Goal: Transaction & Acquisition: Purchase product/service

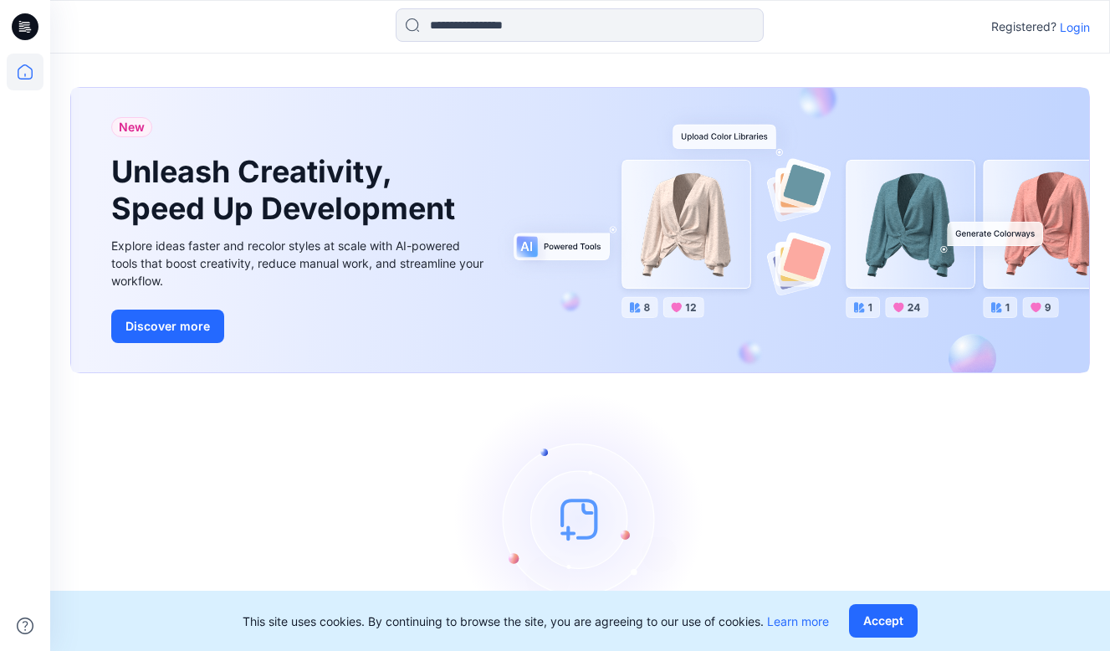
click at [1073, 31] on p "Login" at bounding box center [1075, 27] width 30 height 18
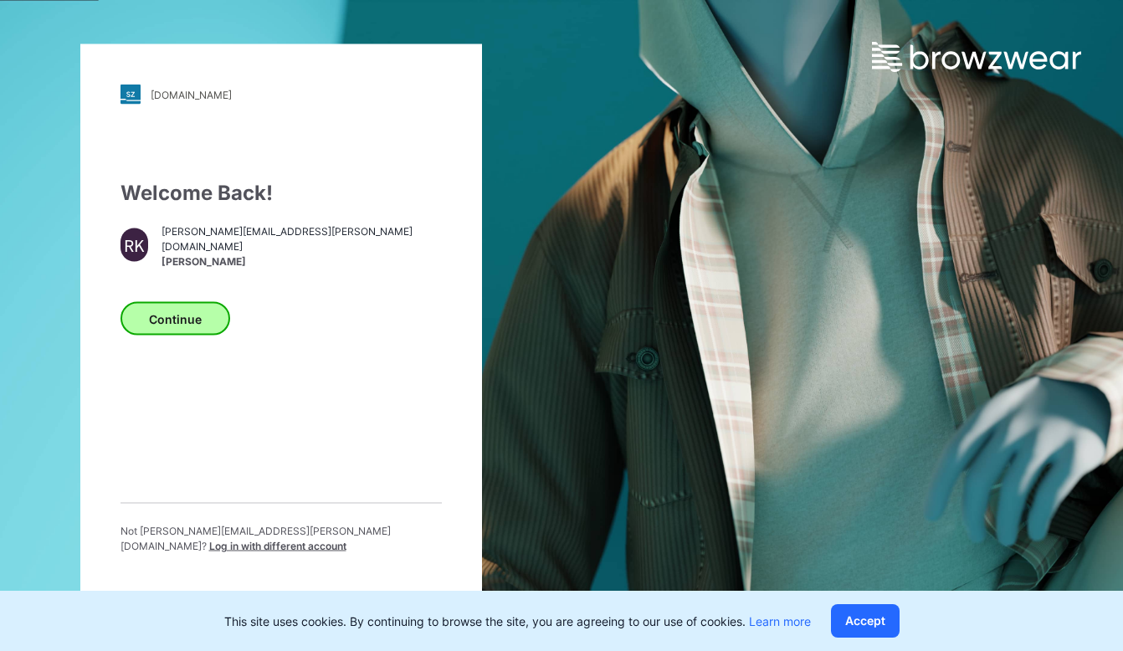
click at [185, 320] on button "Continue" at bounding box center [175, 318] width 110 height 33
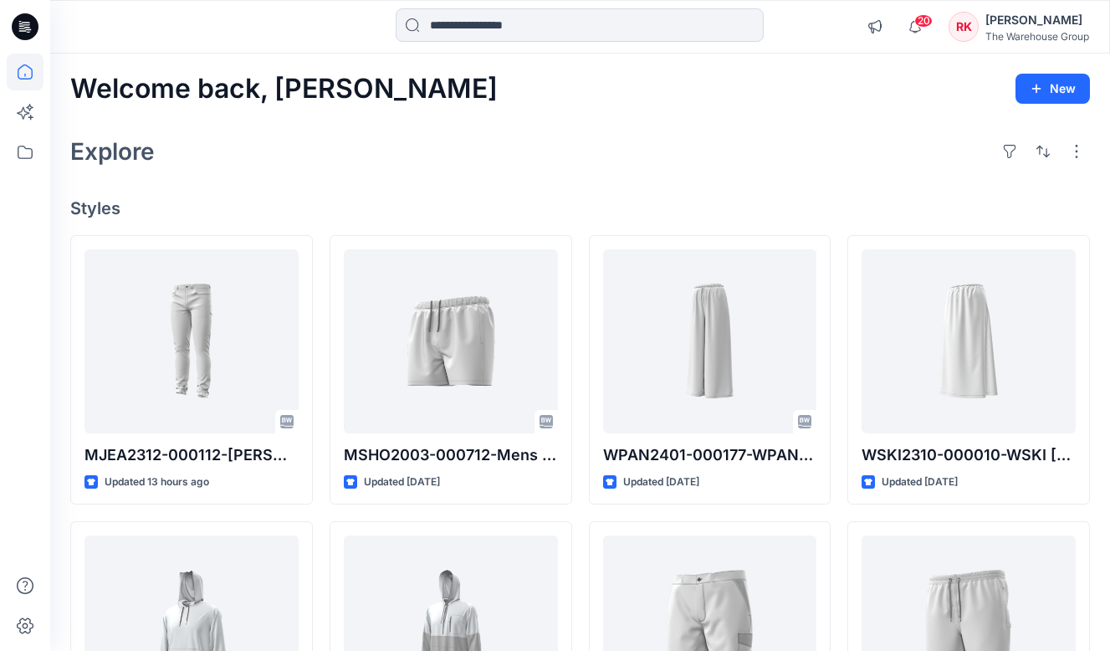
click at [559, 162] on div "Explore" at bounding box center [580, 151] width 1020 height 40
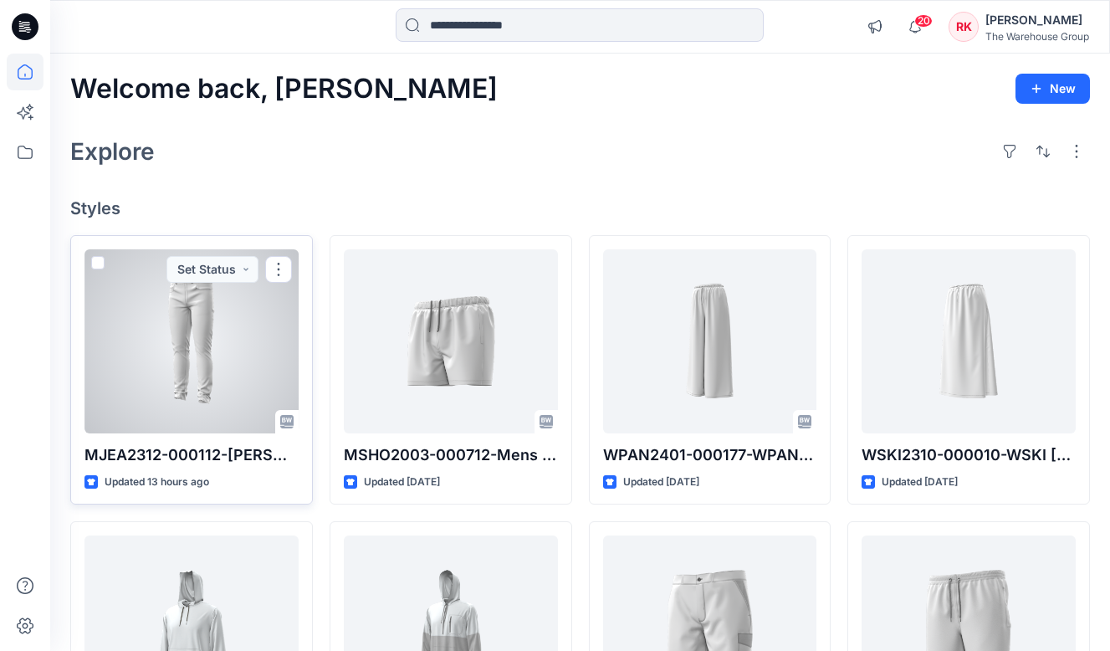
click at [203, 354] on div at bounding box center [192, 341] width 214 height 184
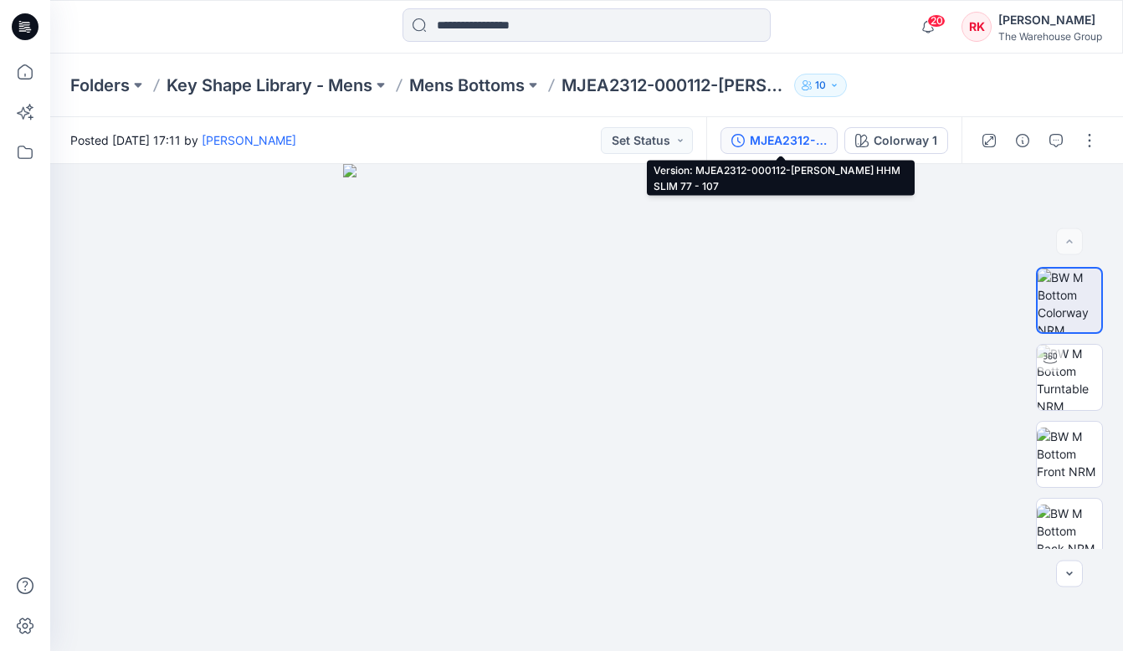
click at [793, 137] on div "MJEA2312-000112-[PERSON_NAME] HHM SLIM 77 - 107" at bounding box center [788, 140] width 77 height 18
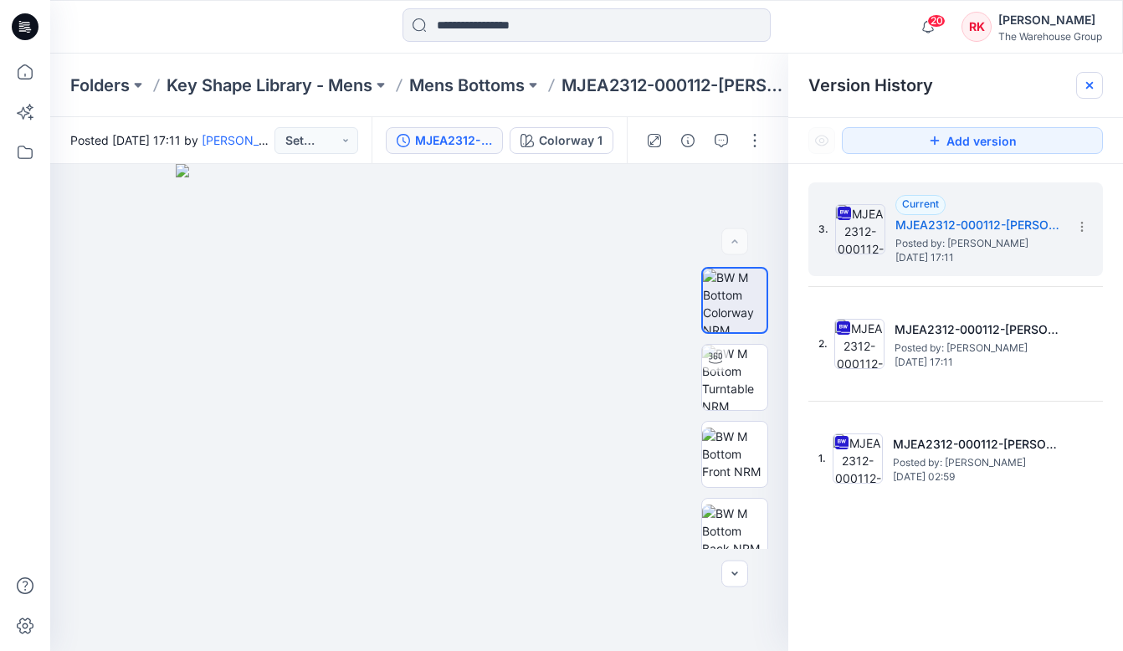
click at [1090, 87] on icon at bounding box center [1089, 85] width 13 height 13
